Goal: Check status

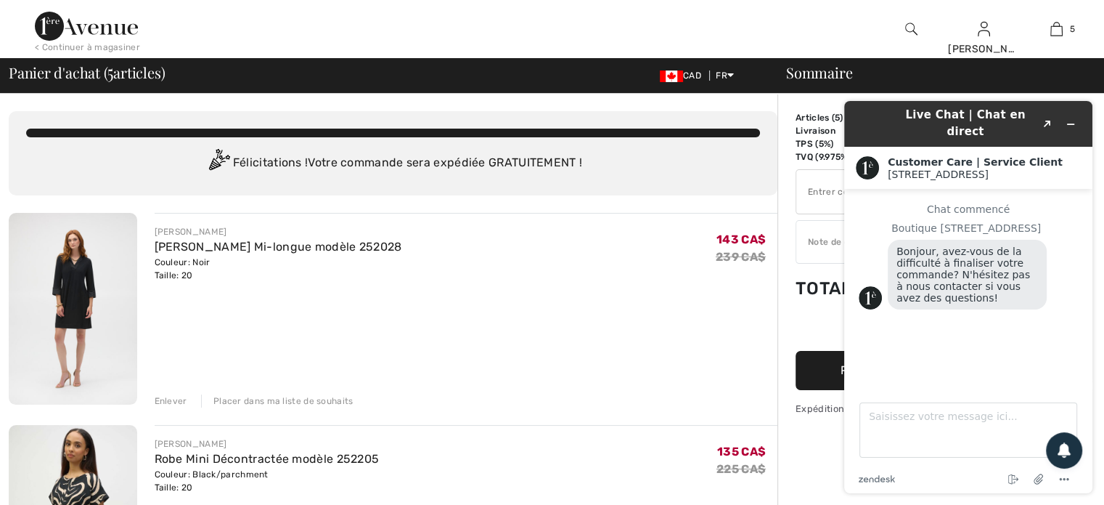
drag, startPoint x: 694, startPoint y: 328, endPoint x: 668, endPoint y: 317, distance: 28.3
click at [695, 327] on div "[PERSON_NAME] Droite Mi-longue modèle 252028 Couleur: Noir Taille: 20 Vente fin…" at bounding box center [467, 310] width 624 height 195
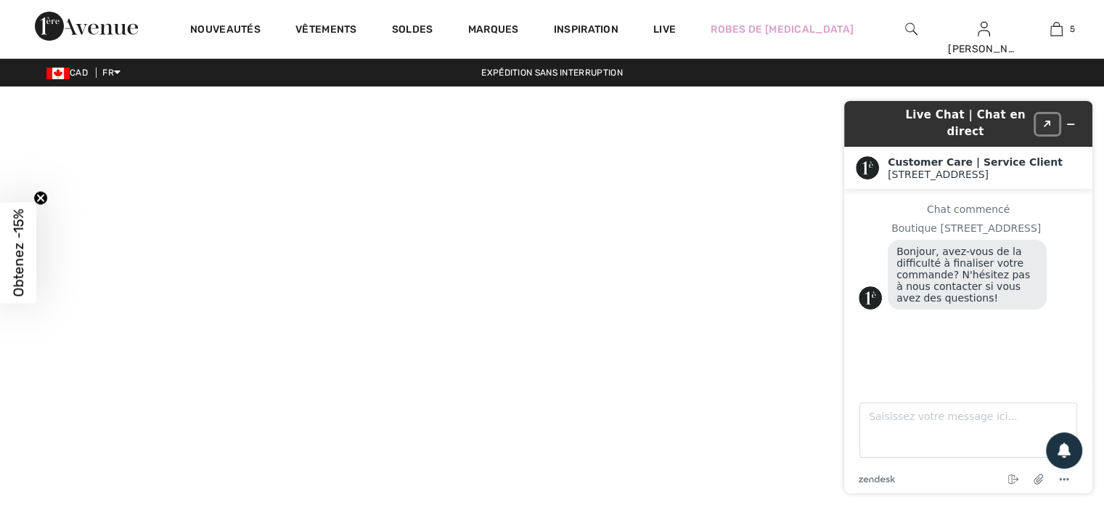
click at [1046, 114] on button "Created with Sketch." at bounding box center [1047, 124] width 23 height 20
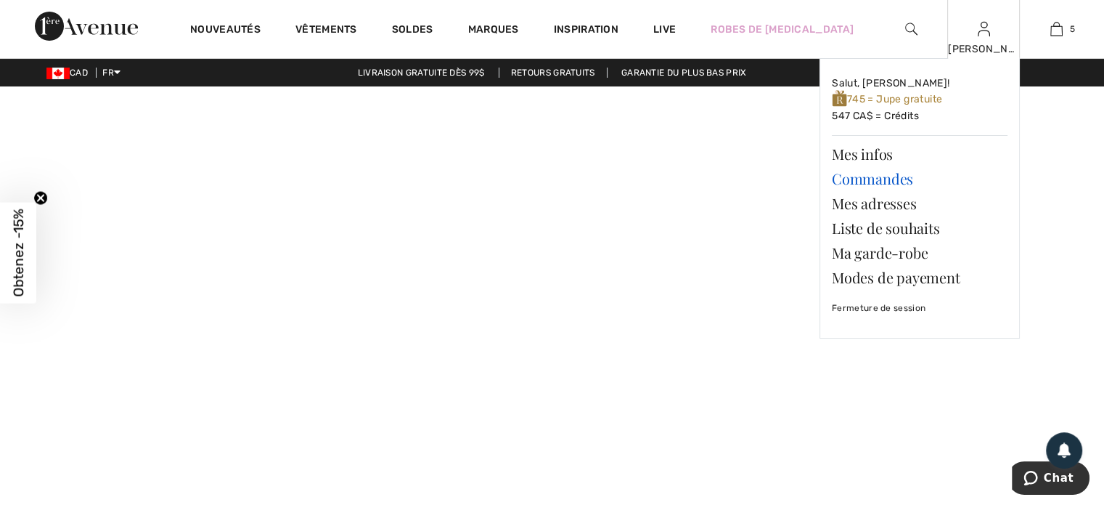
click at [839, 176] on link "Commandes" at bounding box center [920, 178] width 176 height 25
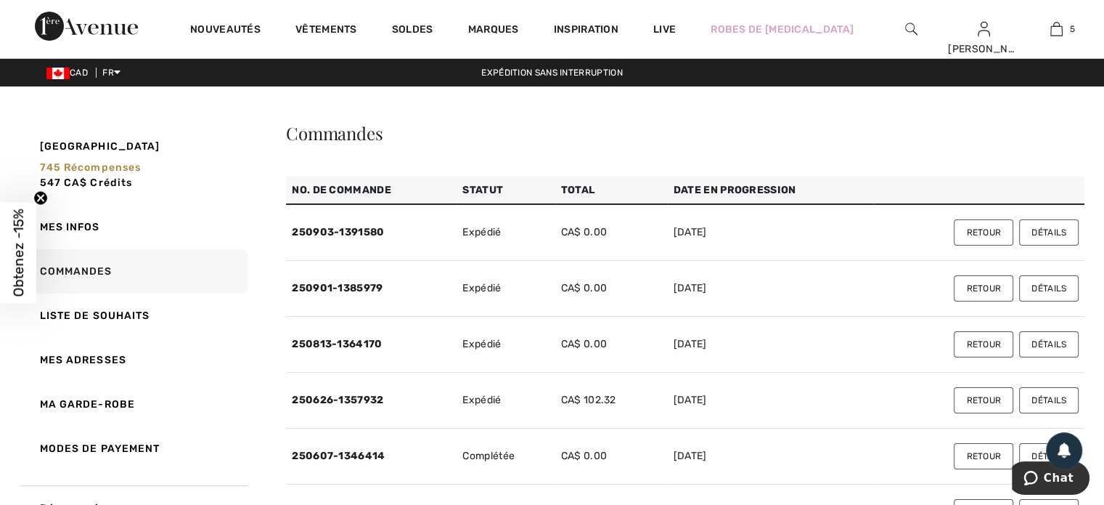
click at [1037, 226] on button "Détails" at bounding box center [1049, 232] width 60 height 26
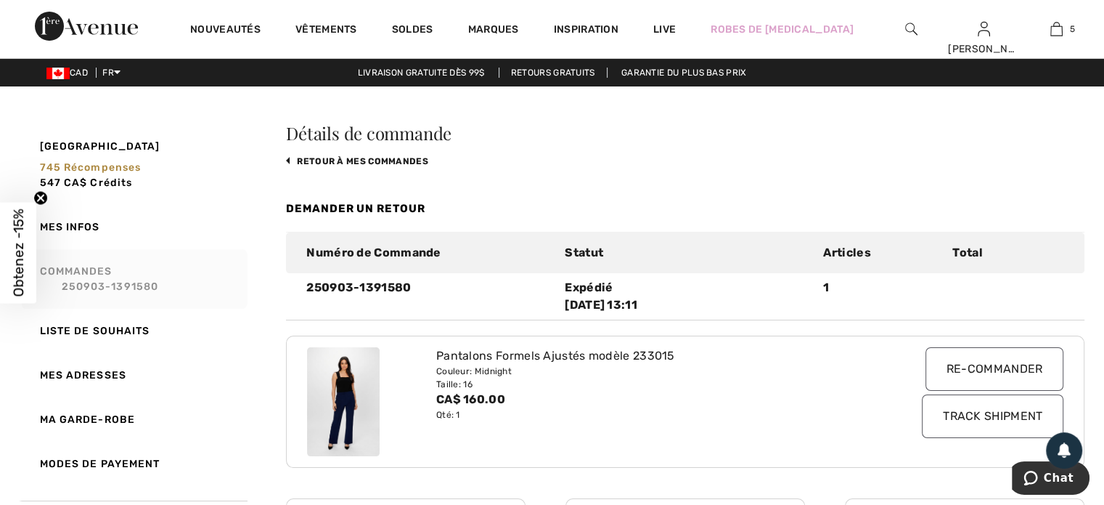
click at [97, 268] on link "Commandes 250903-1391580" at bounding box center [133, 279] width 229 height 60
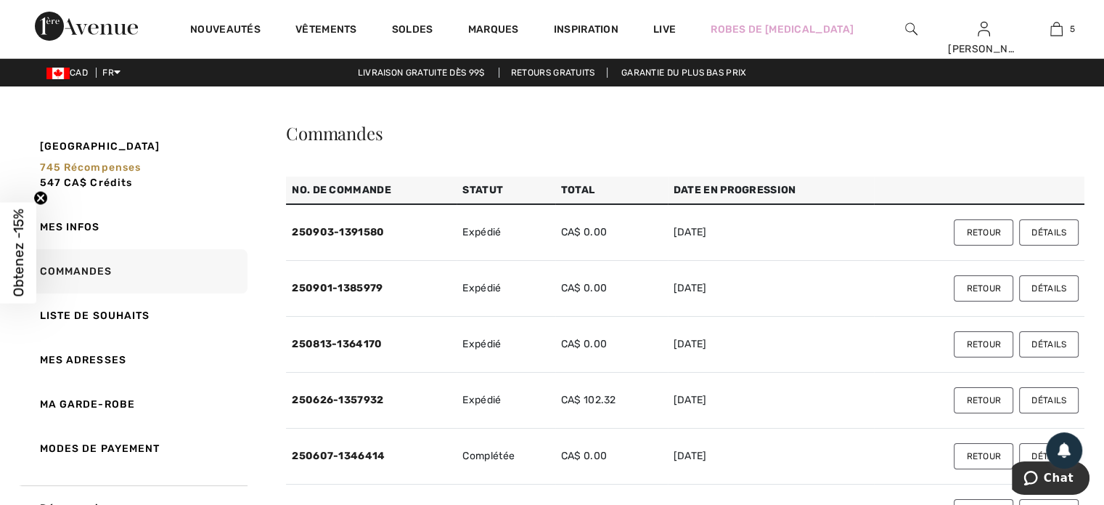
click at [1030, 284] on button "Détails" at bounding box center [1049, 288] width 60 height 26
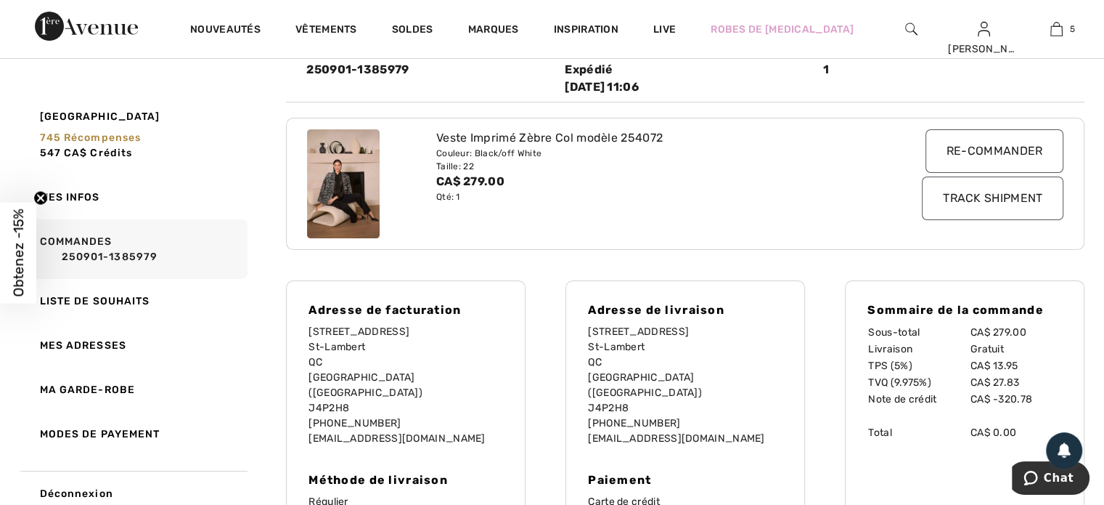
scroll to position [218, 0]
